Goal: Information Seeking & Learning: Find specific fact

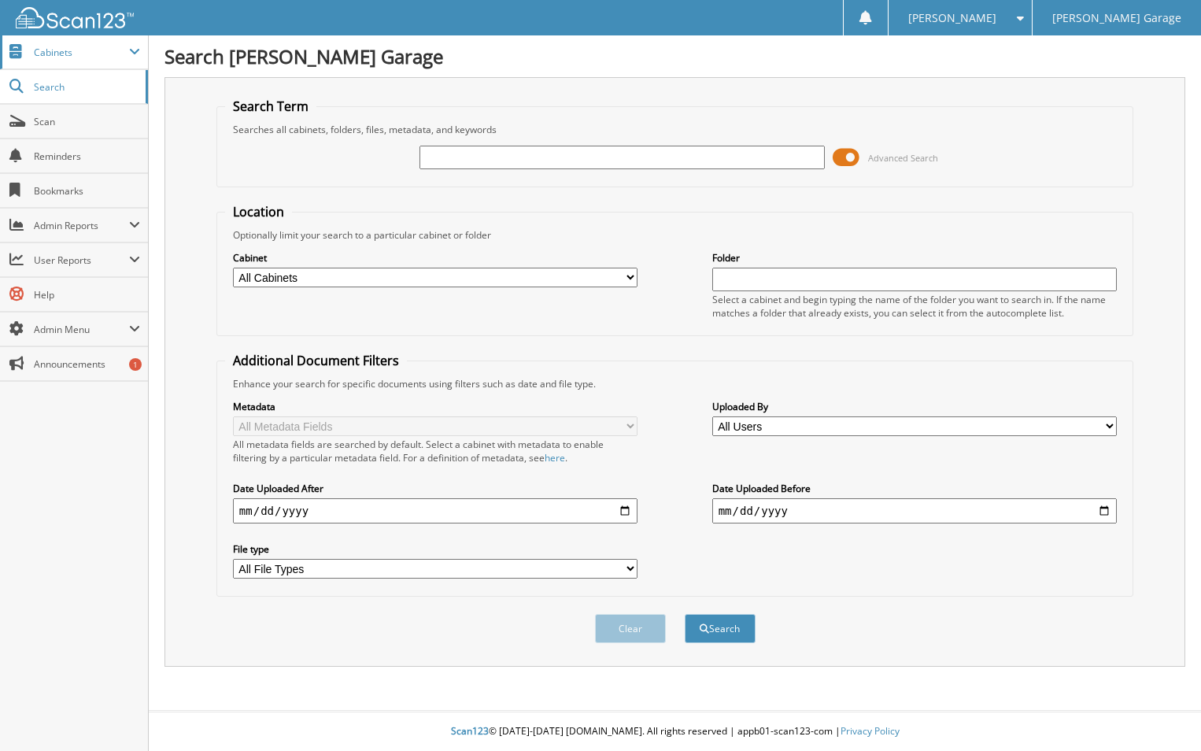
click at [35, 54] on span "Cabinets" at bounding box center [81, 52] width 95 height 13
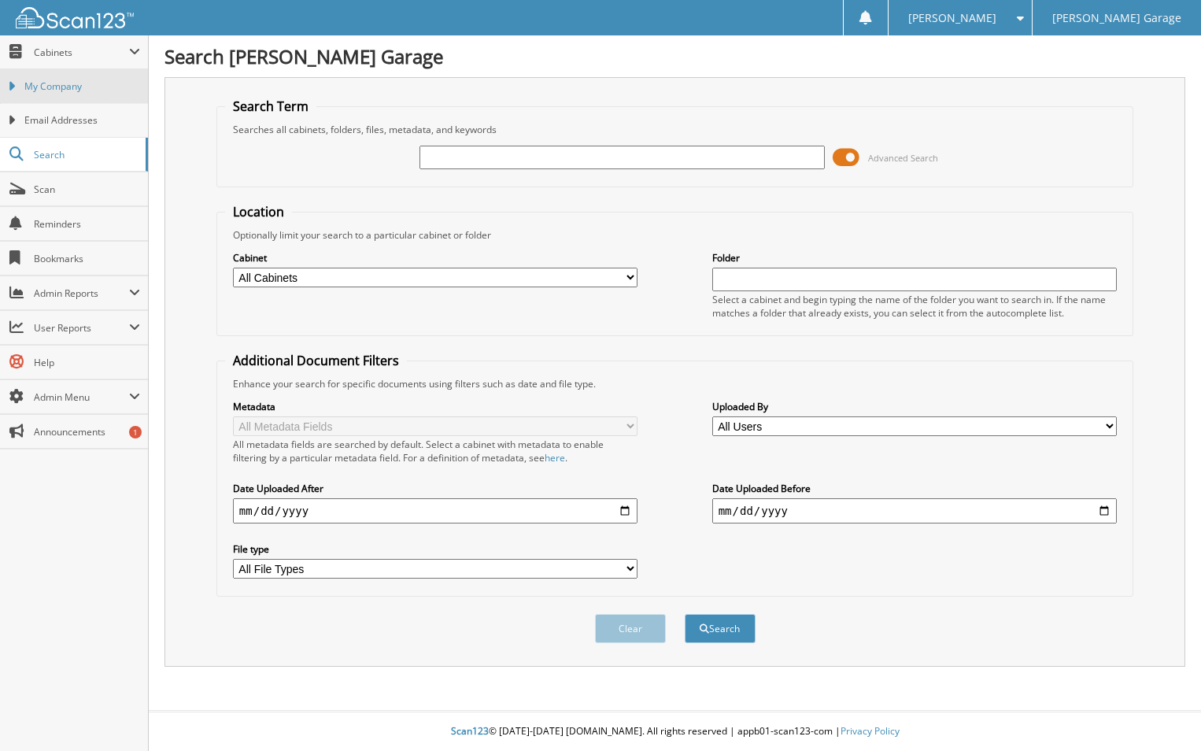
click at [60, 87] on span "My Company" at bounding box center [82, 87] width 116 height 14
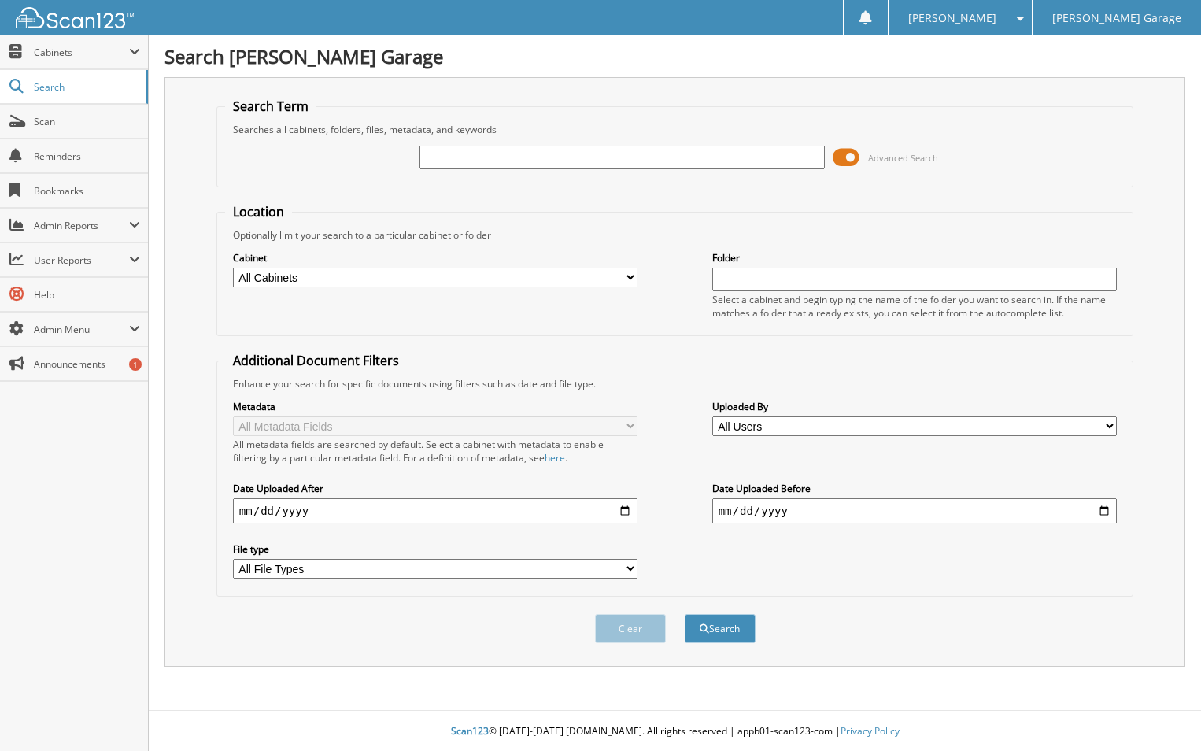
click at [567, 161] on input "text" at bounding box center [622, 158] width 405 height 24
drag, startPoint x: 303, startPoint y: 280, endPoint x: 311, endPoint y: 287, distance: 10.6
click at [305, 280] on select "All Cabinets ACCOUNTS RECEIVABLE ACTIVE EMPLOYEE FILES BANK RECS – EGL CDN & US…" at bounding box center [435, 278] width 405 height 20
select select "1992"
click at [233, 268] on select "All Cabinets ACCOUNTS RECEIVABLE ACTIVE EMPLOYEE FILES BANK RECS – EGL CDN & US…" at bounding box center [435, 278] width 405 height 20
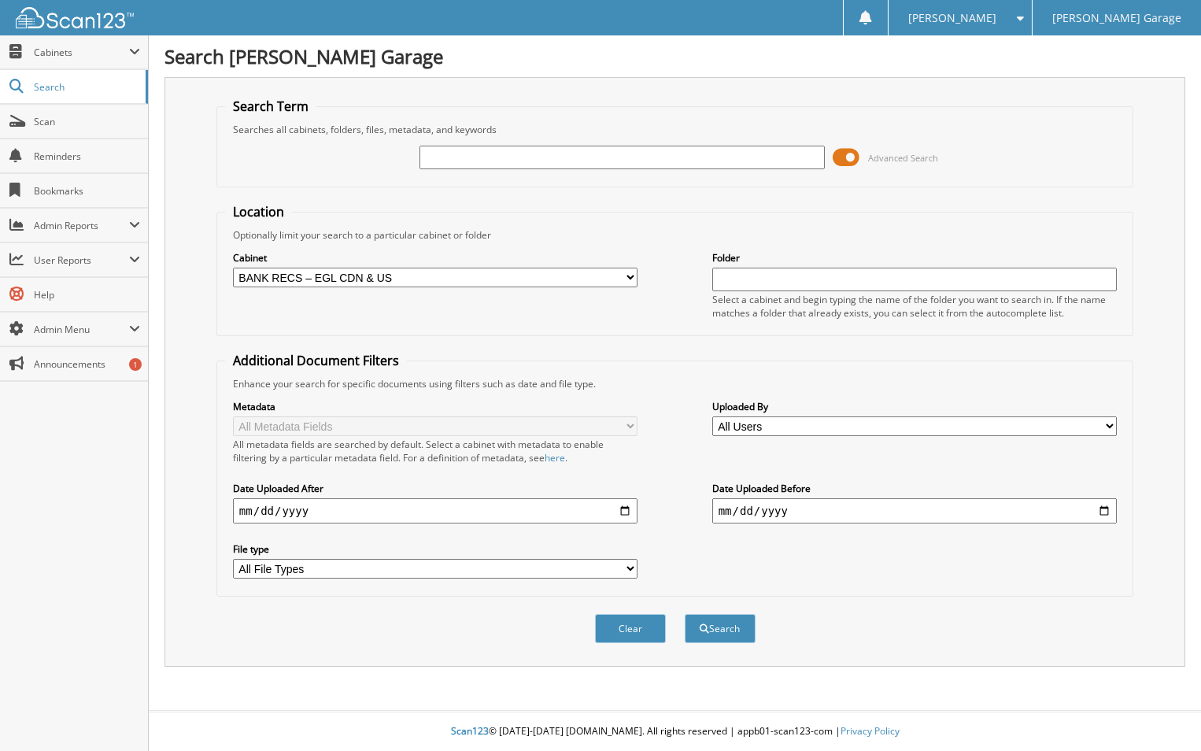
drag, startPoint x: 675, startPoint y: 153, endPoint x: 687, endPoint y: 149, distance: 12.7
click at [682, 150] on input "text" at bounding box center [622, 158] width 405 height 24
type input "jun 5 25"
drag, startPoint x: 781, startPoint y: 278, endPoint x: 1140, endPoint y: 290, distance: 359.2
click at [783, 278] on input "text" at bounding box center [914, 280] width 405 height 24
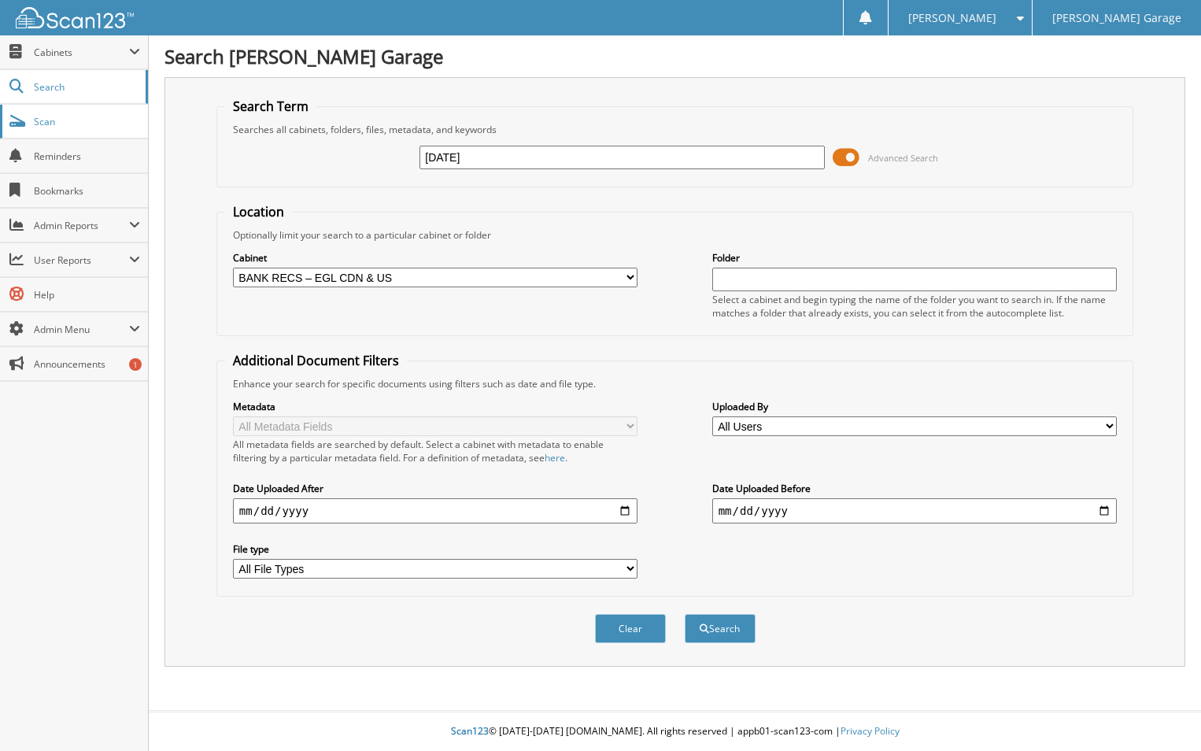
drag, startPoint x: 553, startPoint y: 160, endPoint x: 120, endPoint y: 126, distance: 435.0
click at [120, 126] on body "Donna B. Settings Logout Edwards Garage Close Cabinets" at bounding box center [600, 375] width 1201 height 751
type input "shaw"
click at [723, 628] on button "Search" at bounding box center [720, 628] width 71 height 29
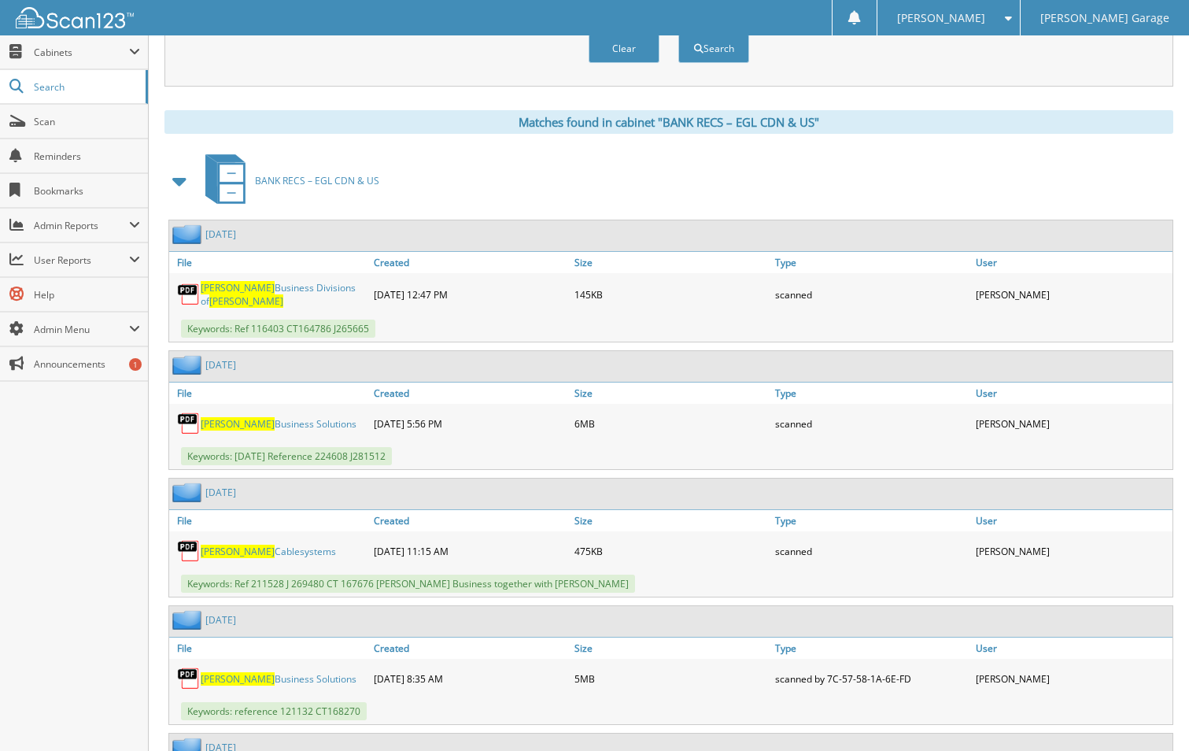
scroll to position [630, 0]
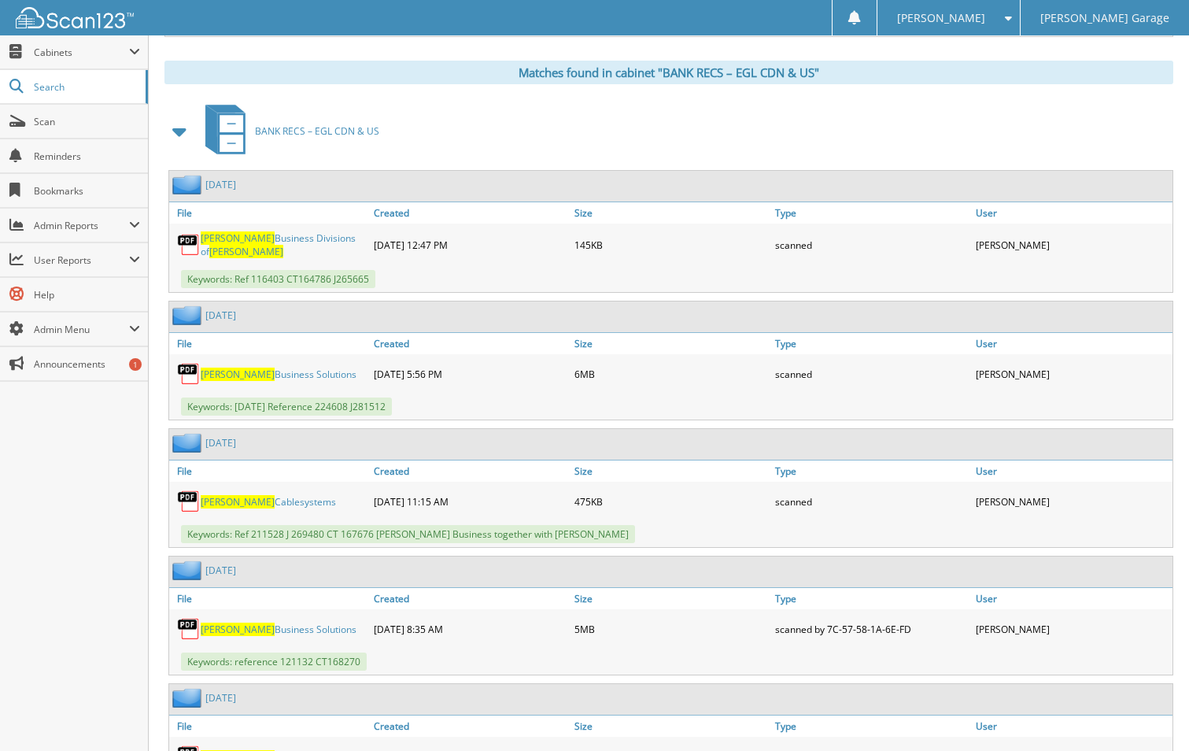
click at [246, 369] on link "Shaw Business Solutions" at bounding box center [279, 374] width 156 height 13
click at [57, 50] on span "Cabinets" at bounding box center [81, 52] width 95 height 13
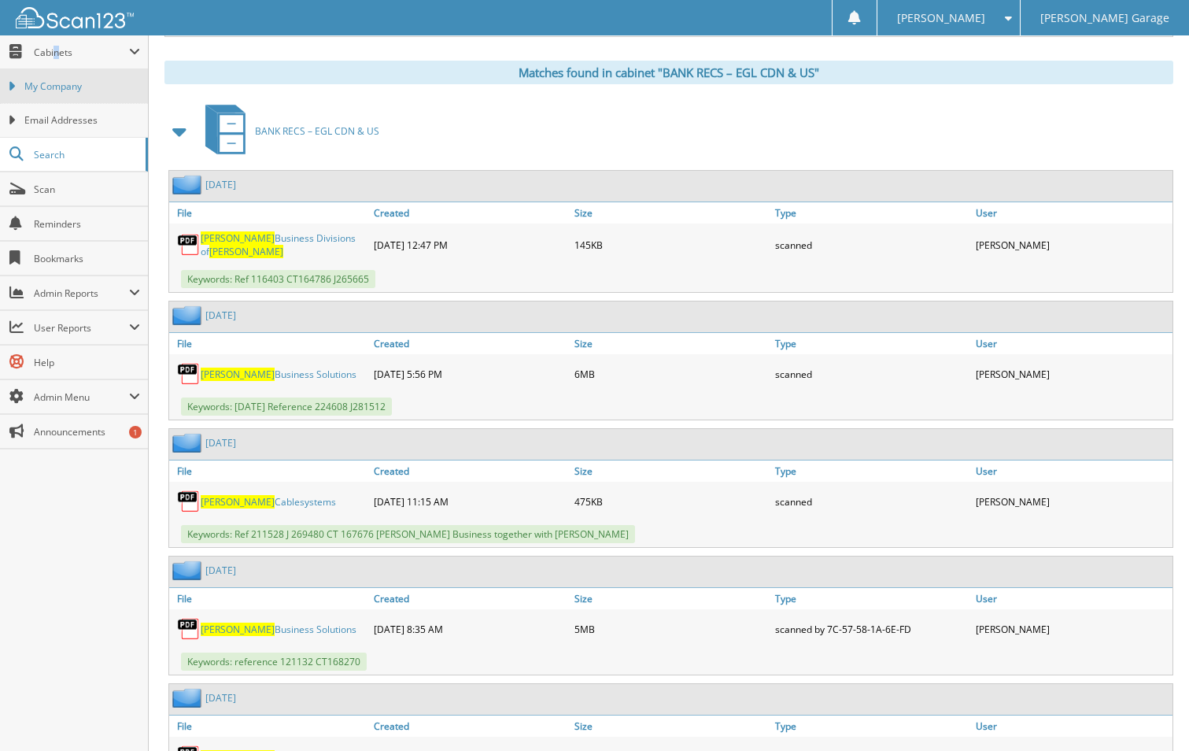
drag, startPoint x: 57, startPoint y: 50, endPoint x: 50, endPoint y: 81, distance: 32.5
click at [51, 84] on span "My Company" at bounding box center [82, 87] width 116 height 14
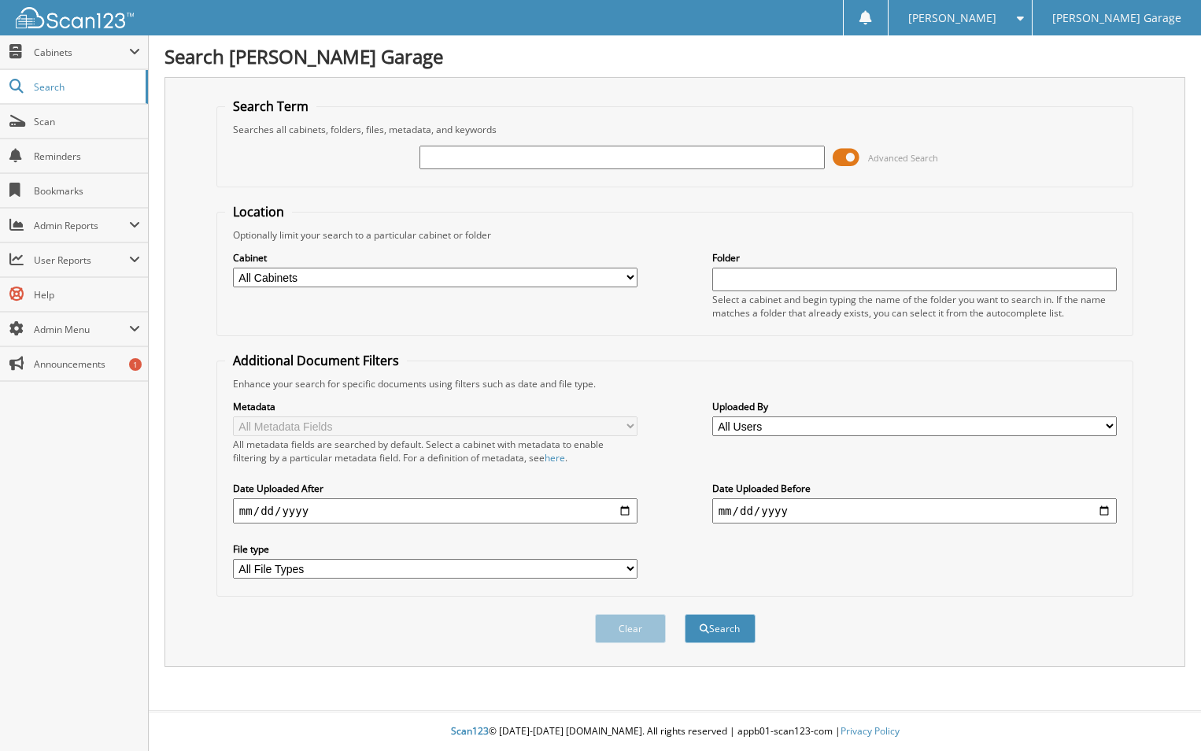
click at [685, 614] on button "Search" at bounding box center [720, 628] width 71 height 29
click at [989, 17] on span "[PERSON_NAME]" at bounding box center [952, 17] width 88 height 9
click at [994, 75] on link "Logout" at bounding box center [960, 77] width 143 height 28
